Goal: Information Seeking & Learning: Learn about a topic

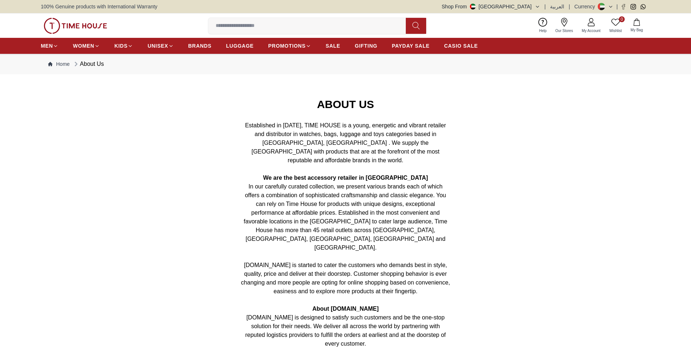
click at [205, 47] on span "BRANDS" at bounding box center [199, 45] width 23 height 7
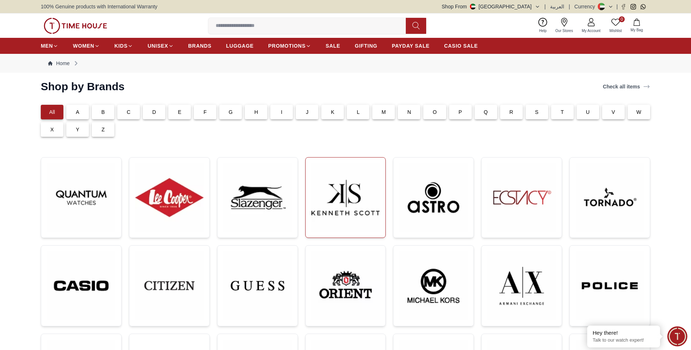
click at [349, 190] on img at bounding box center [345, 197] width 68 height 68
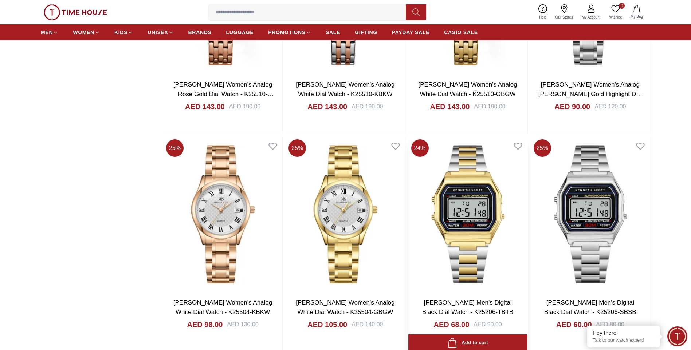
scroll to position [1232, 0]
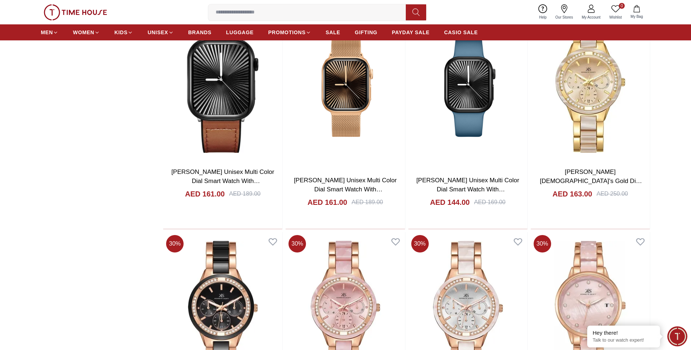
scroll to position [3285, 0]
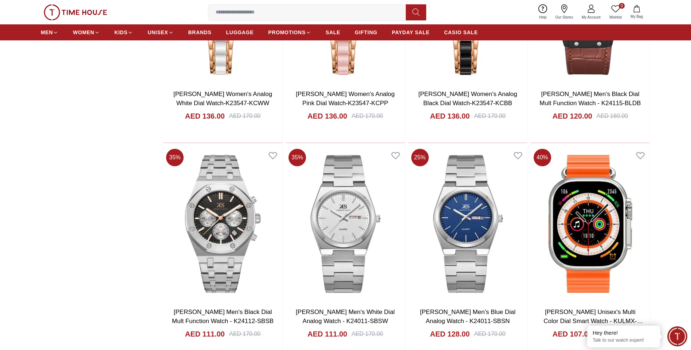
scroll to position [4429, 0]
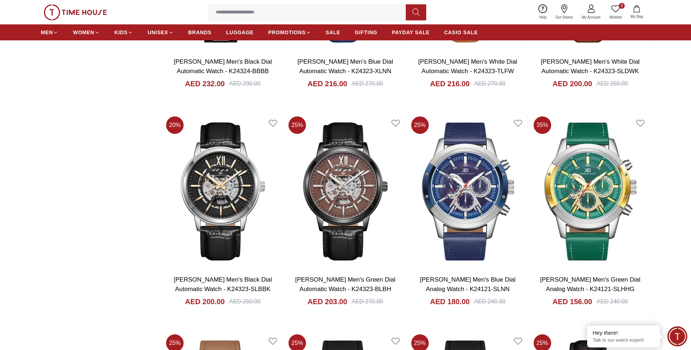
scroll to position [5311, 0]
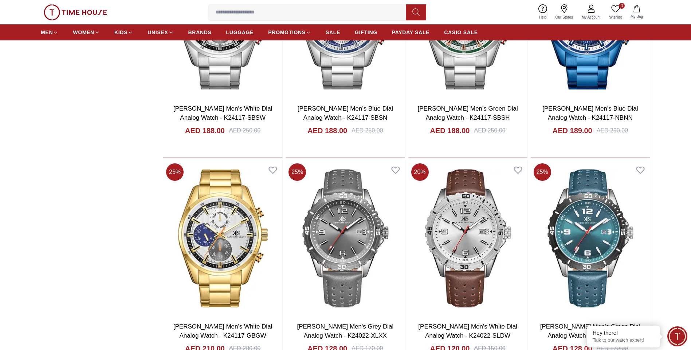
scroll to position [6159, 0]
